Goal: Task Accomplishment & Management: Use online tool/utility

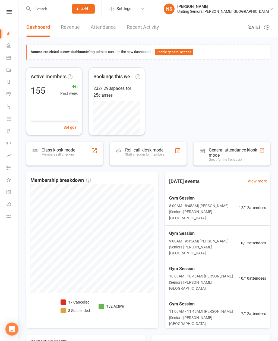
click at [133, 156] on div "Roll call kiosk mode Staff check-in for members" at bounding box center [144, 154] width 39 height 14
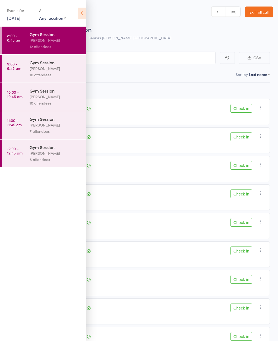
click at [81, 13] on icon at bounding box center [82, 13] width 8 height 11
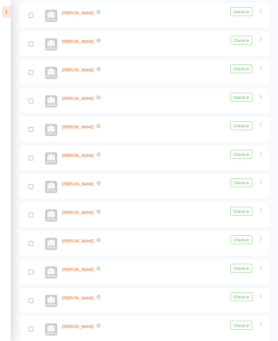
scroll to position [97, 0]
click at [245, 41] on button "Check in" at bounding box center [241, 40] width 22 height 9
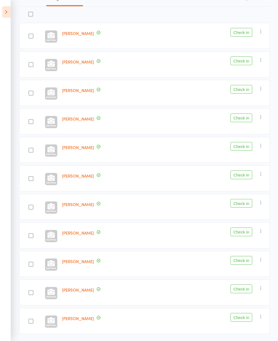
click at [251, 318] on button "Check in" at bounding box center [241, 317] width 22 height 9
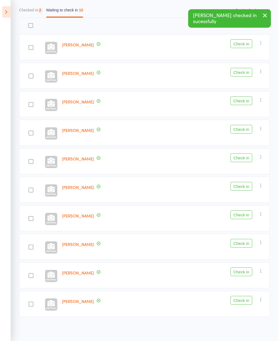
scroll to position [47, 0]
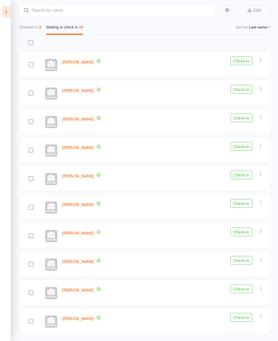
click at [237, 179] on button "Check in" at bounding box center [241, 174] width 22 height 9
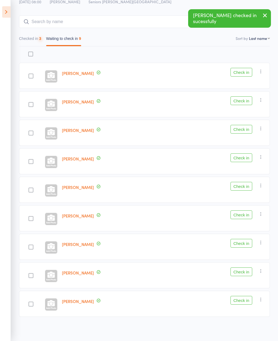
scroll to position [19, 0]
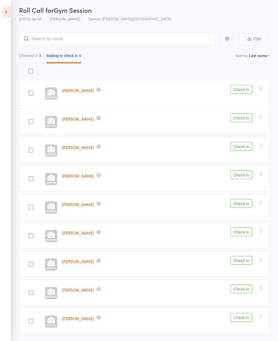
click at [246, 147] on button "Check in" at bounding box center [241, 146] width 22 height 9
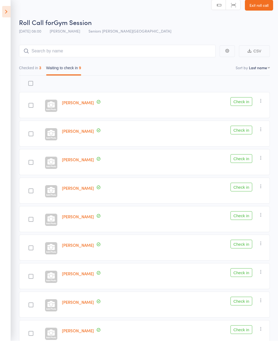
scroll to position [8, 0]
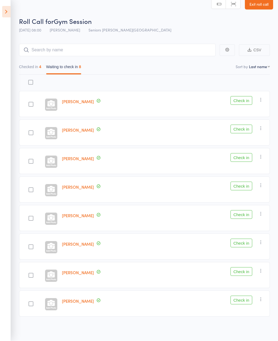
click at [250, 300] on button "Check in" at bounding box center [241, 300] width 22 height 9
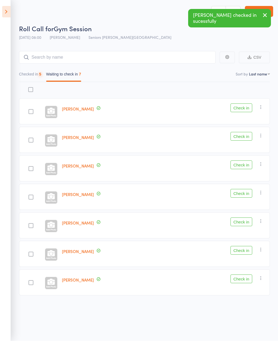
scroll to position [4, 0]
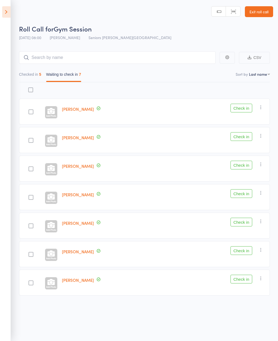
click at [243, 248] on button "Check in" at bounding box center [241, 250] width 22 height 9
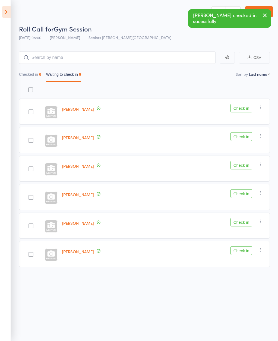
click at [244, 221] on button "Check in" at bounding box center [241, 222] width 22 height 9
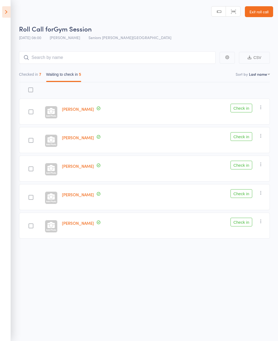
click at [242, 133] on button "Check in" at bounding box center [241, 136] width 22 height 9
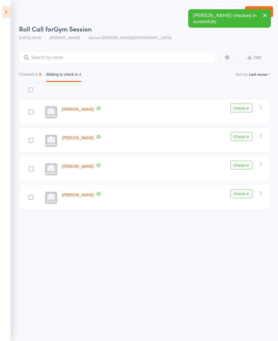
click at [244, 166] on button "Check in" at bounding box center [241, 165] width 22 height 9
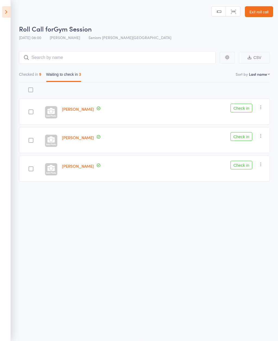
click at [239, 132] on button "Check in" at bounding box center [241, 136] width 22 height 9
click at [240, 135] on button "Check in" at bounding box center [241, 136] width 22 height 9
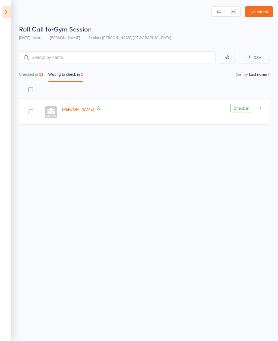
click at [263, 104] on icon "button" at bounding box center [260, 106] width 5 height 5
click at [257, 158] on li "Mark absent" at bounding box center [241, 161] width 45 height 7
click at [8, 11] on icon at bounding box center [6, 11] width 8 height 11
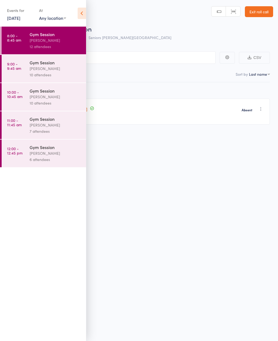
click at [57, 76] on div "10 attendees" at bounding box center [56, 75] width 52 height 6
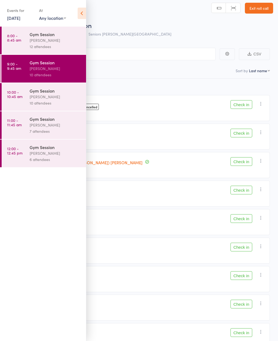
click at [84, 13] on icon at bounding box center [82, 13] width 8 height 11
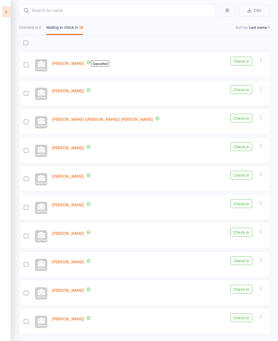
scroll to position [46, 0]
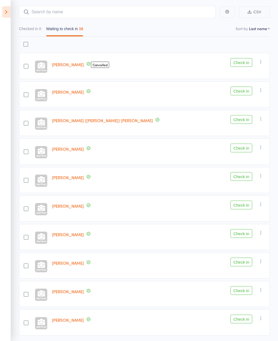
click at [244, 321] on button "Check in" at bounding box center [241, 318] width 22 height 9
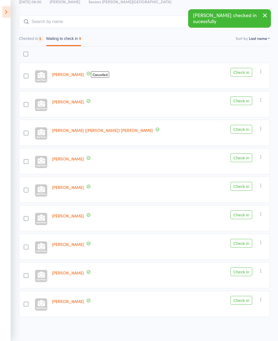
scroll to position [19, 0]
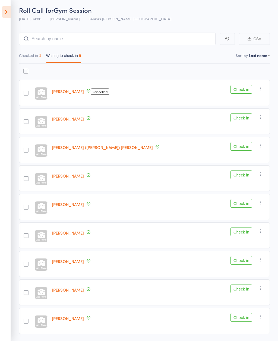
click at [243, 233] on button "Check in" at bounding box center [241, 231] width 22 height 9
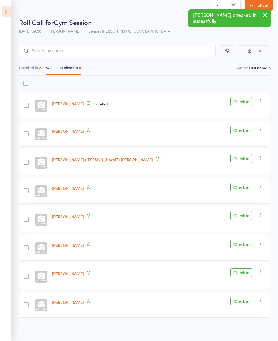
scroll to position [8, 0]
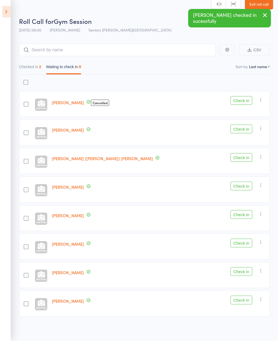
click at [240, 243] on button "Check in" at bounding box center [241, 243] width 22 height 9
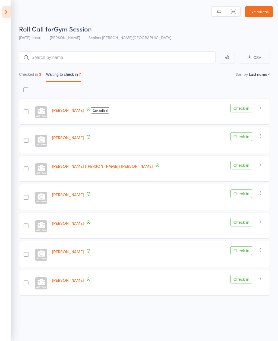
click at [250, 164] on button "Check in" at bounding box center [241, 165] width 22 height 9
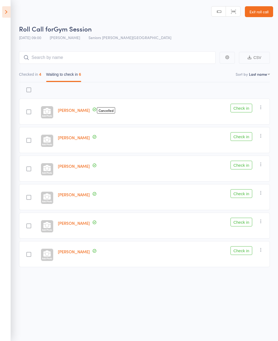
click at [241, 104] on button "Check in" at bounding box center [241, 108] width 22 height 9
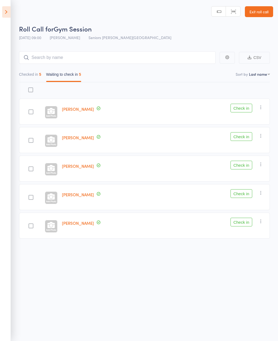
click at [243, 192] on button "Check in" at bounding box center [241, 193] width 22 height 9
click at [244, 109] on button "Check in" at bounding box center [241, 108] width 22 height 9
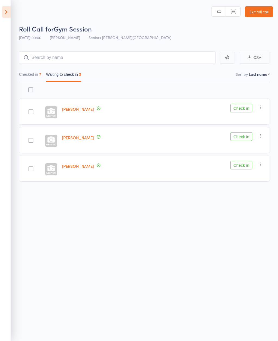
click at [241, 132] on button "Check in" at bounding box center [241, 136] width 22 height 9
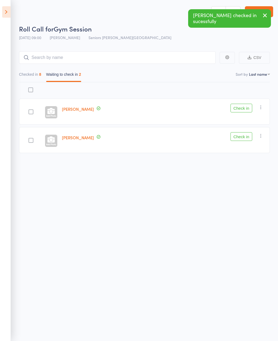
click at [245, 104] on button "Check in" at bounding box center [241, 108] width 22 height 9
click at [242, 107] on button "Check in" at bounding box center [241, 108] width 22 height 9
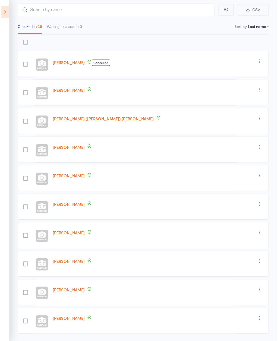
scroll to position [48, 0]
click at [8, 15] on icon at bounding box center [6, 11] width 8 height 11
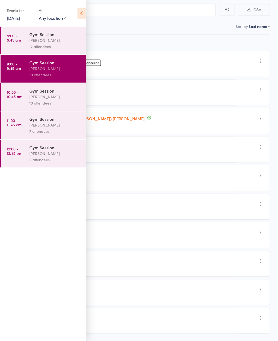
click at [17, 95] on time "10:00 - 10:45 am" at bounding box center [14, 94] width 15 height 9
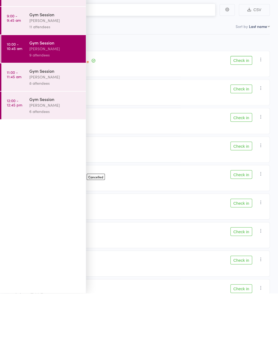
scroll to position [20, 0]
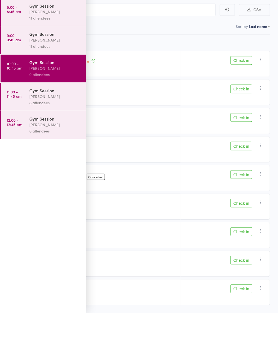
click at [80, 37] on div "[PERSON_NAME]" at bounding box center [56, 40] width 52 height 6
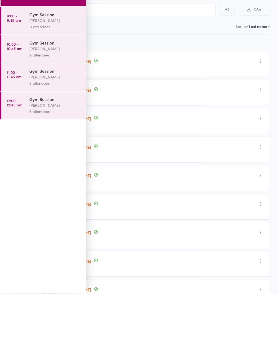
scroll to position [48, 0]
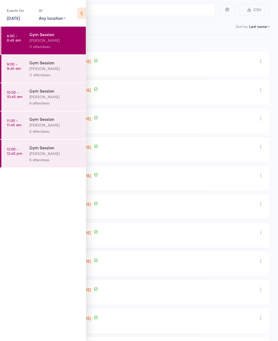
click at [17, 94] on time "10:00 - 10:45 am" at bounding box center [14, 94] width 15 height 9
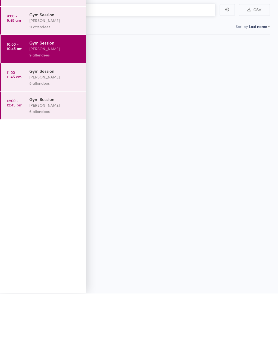
scroll to position [20, 0]
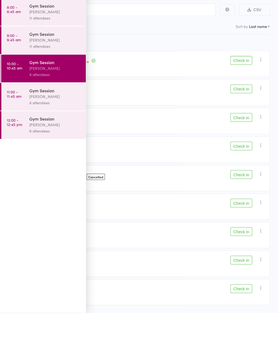
click at [84, 27] on div "Gym Session Nicholas Short 11 attendees" at bounding box center [58, 41] width 56 height 28
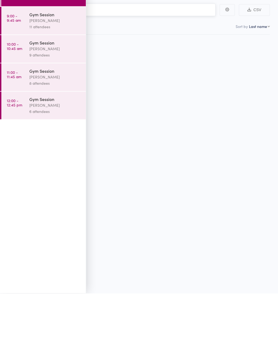
scroll to position [48, 0]
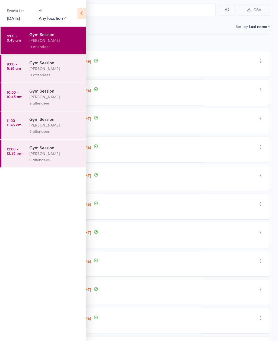
click at [30, 98] on div "[PERSON_NAME]" at bounding box center [56, 97] width 52 height 6
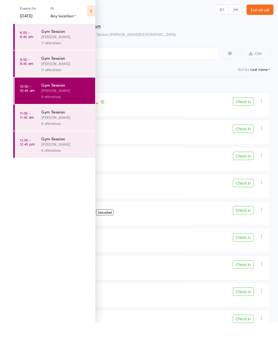
scroll to position [2, 0]
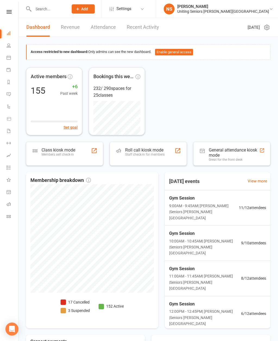
click at [137, 153] on div "Staff check-in for members" at bounding box center [144, 154] width 39 height 4
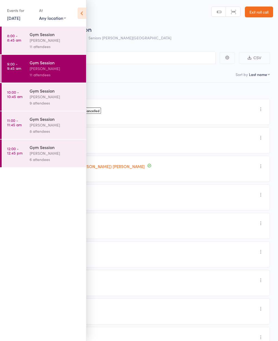
click at [27, 99] on link "10:00 - 10:45 am Gym Session [PERSON_NAME] 9 attendees" at bounding box center [44, 97] width 84 height 28
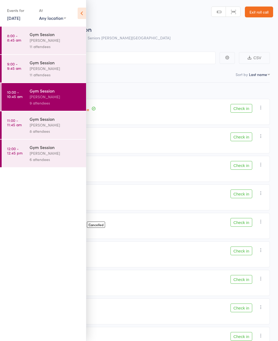
click at [84, 15] on icon at bounding box center [82, 13] width 8 height 11
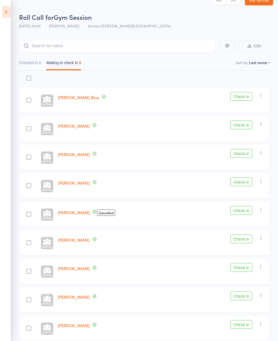
scroll to position [12, 0]
click at [251, 94] on button "Check in" at bounding box center [241, 96] width 22 height 9
click at [239, 95] on button "Check in" at bounding box center [241, 96] width 22 height 9
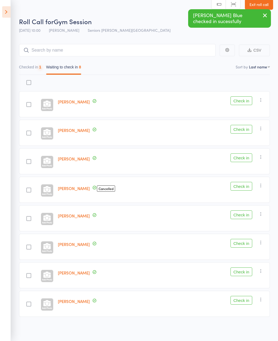
scroll to position [8, 0]
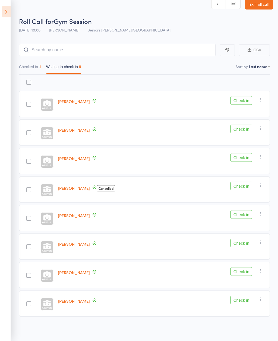
click at [244, 215] on button "Check in" at bounding box center [241, 214] width 22 height 9
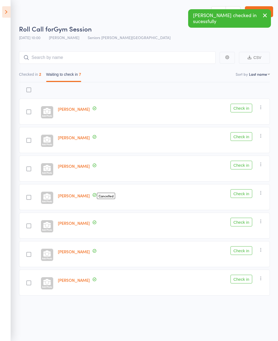
click at [8, 12] on icon at bounding box center [6, 11] width 8 height 11
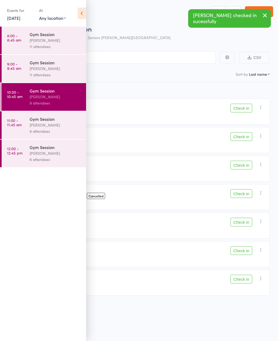
click at [49, 69] on div "[PERSON_NAME]" at bounding box center [56, 68] width 52 height 6
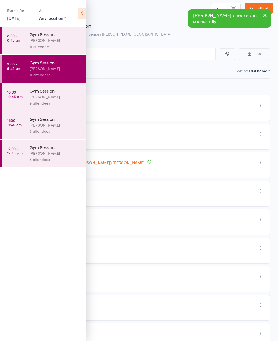
click at [79, 18] on icon at bounding box center [82, 13] width 8 height 11
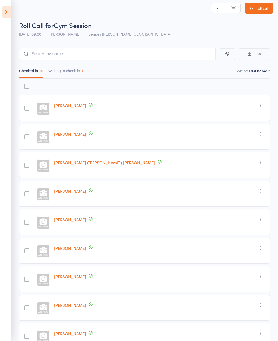
click at [76, 74] on button "Waiting to check in 1" at bounding box center [65, 72] width 35 height 12
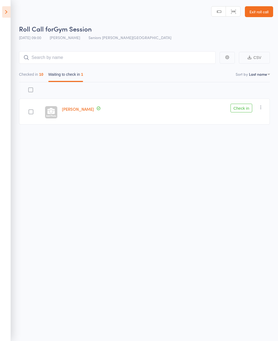
click at [240, 104] on button "Check in" at bounding box center [241, 108] width 22 height 9
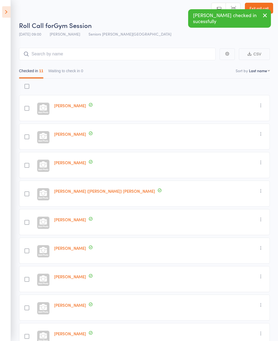
click at [6, 14] on icon at bounding box center [6, 11] width 8 height 11
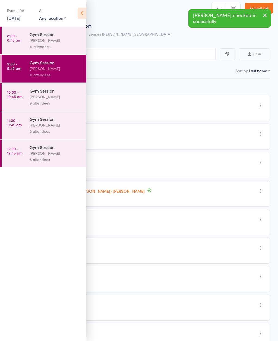
click at [65, 100] on div "[PERSON_NAME]" at bounding box center [56, 97] width 52 height 6
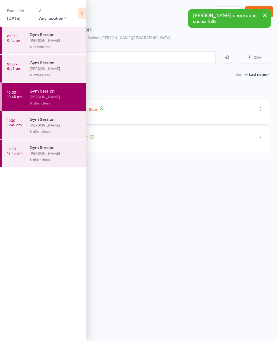
click at [84, 15] on icon at bounding box center [82, 13] width 8 height 11
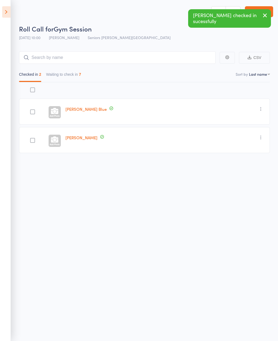
click at [78, 73] on button "Waiting to check in 7" at bounding box center [63, 75] width 35 height 12
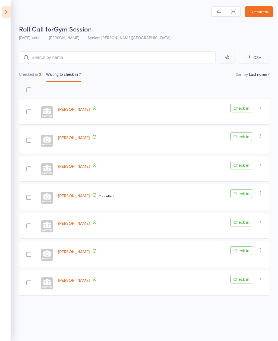
click at [262, 192] on icon "button" at bounding box center [260, 192] width 5 height 5
click at [254, 237] on li "Remove" at bounding box center [241, 239] width 45 height 7
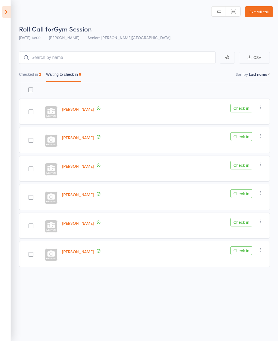
click at [243, 248] on button "Check in" at bounding box center [241, 250] width 22 height 9
click at [243, 136] on button "Check in" at bounding box center [241, 136] width 22 height 9
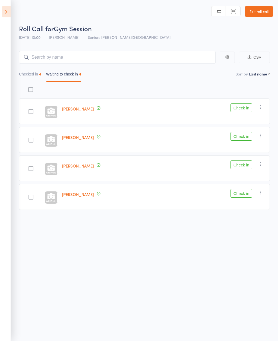
click at [242, 189] on button "Check in" at bounding box center [241, 193] width 22 height 9
click at [78, 106] on link "[PERSON_NAME]" at bounding box center [78, 109] width 32 height 6
click at [248, 107] on button "Check in" at bounding box center [241, 108] width 22 height 9
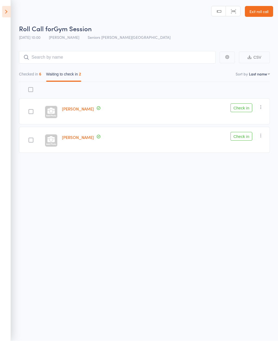
click at [242, 105] on button "Check in" at bounding box center [241, 108] width 22 height 9
click at [263, 104] on icon "button" at bounding box center [260, 106] width 5 height 5
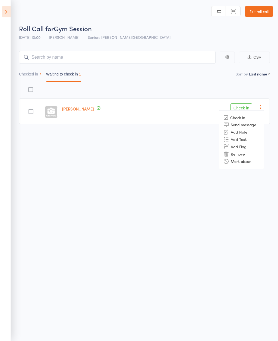
click at [254, 161] on li "Mark absent" at bounding box center [241, 161] width 45 height 7
click at [9, 14] on icon at bounding box center [6, 11] width 8 height 11
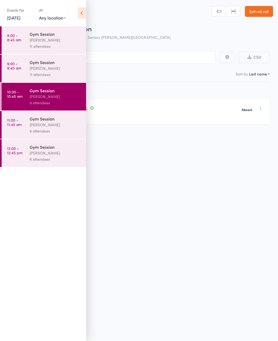
click at [65, 130] on div "8 attendees" at bounding box center [56, 131] width 52 height 6
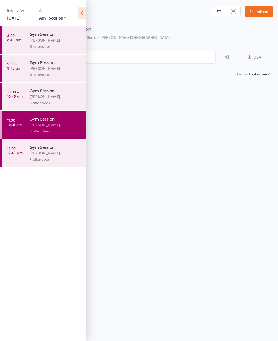
scroll to position [4, 0]
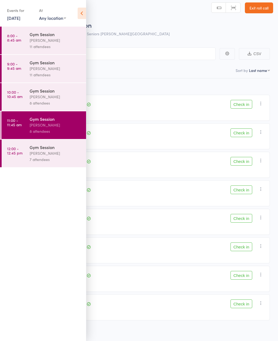
click at [83, 14] on icon at bounding box center [82, 13] width 8 height 11
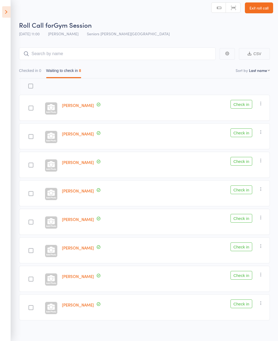
scroll to position [8, 0]
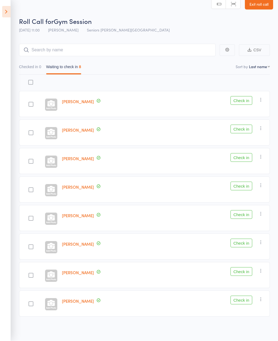
click at [241, 189] on button "Check in" at bounding box center [241, 186] width 22 height 9
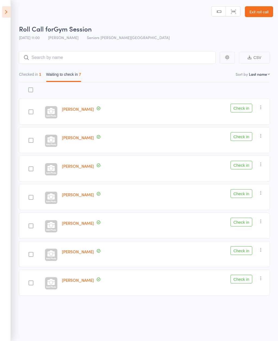
click at [240, 249] on button "Check in" at bounding box center [241, 250] width 22 height 9
click at [103, 297] on div "Roll Call for Gym Session 14 Aug 11:00 Nicholas Short Seniors Gym Normanhurst M…" at bounding box center [139, 170] width 278 height 341
click at [241, 190] on button "Check in" at bounding box center [241, 193] width 22 height 9
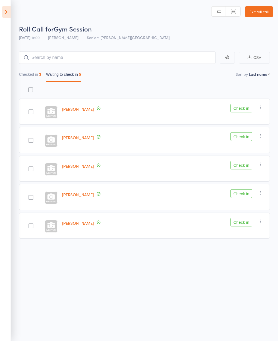
click at [242, 132] on button "Check in" at bounding box center [241, 136] width 22 height 9
click at [252, 136] on button "Check in" at bounding box center [241, 136] width 22 height 9
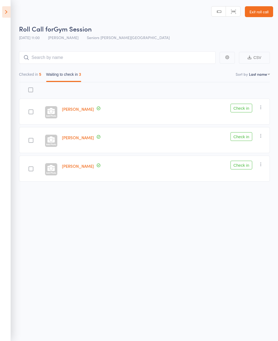
click at [245, 104] on button "Check in" at bounding box center [241, 108] width 22 height 9
click at [265, 128] on div "Check in Check in Send message Add Note Add Task Add Flag Remove Mark absent" at bounding box center [218, 140] width 103 height 26
click at [262, 133] on icon "button" at bounding box center [260, 135] width 5 height 5
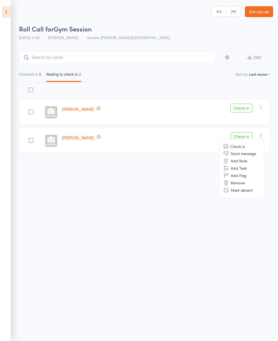
click at [244, 188] on li "Mark absent" at bounding box center [241, 189] width 45 height 7
click at [237, 107] on button "Check in" at bounding box center [241, 108] width 22 height 9
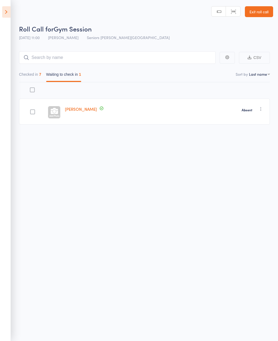
click at [7, 15] on icon at bounding box center [6, 11] width 8 height 11
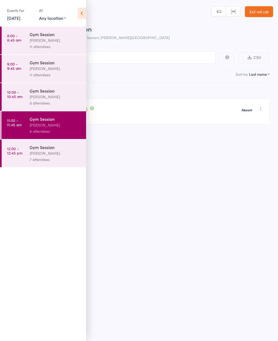
click at [34, 156] on div "[PERSON_NAME]" at bounding box center [56, 153] width 52 height 6
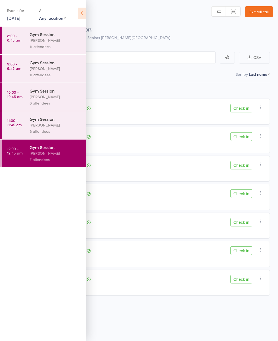
click at [84, 17] on icon at bounding box center [82, 13] width 8 height 11
